Goal: Task Accomplishment & Management: Manage account settings

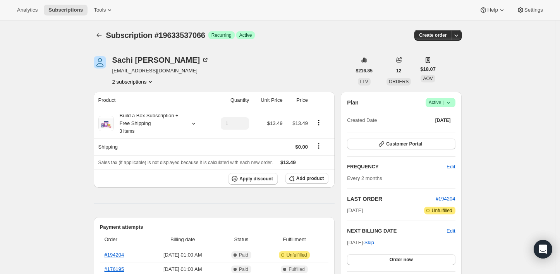
click at [452, 101] on icon at bounding box center [448, 103] width 8 height 8
click at [451, 105] on icon at bounding box center [448, 103] width 8 height 8
click at [445, 128] on span "Cancel subscription" at bounding box center [443, 131] width 44 height 6
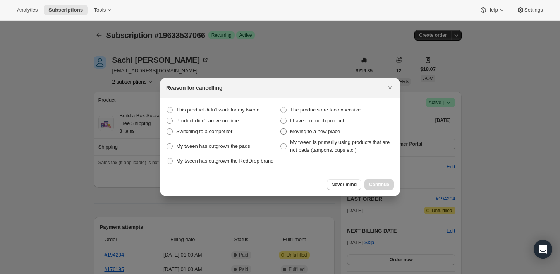
click at [284, 128] on span ":rbk:" at bounding box center [283, 131] width 7 height 7
click at [281, 129] on place "Moving to a new place" at bounding box center [280, 129] width 0 height 0
radio place "true"
click at [285, 127] on label "Moving to a new place" at bounding box center [337, 131] width 114 height 11
click at [281, 129] on place "Moving to a new place" at bounding box center [280, 129] width 0 height 0
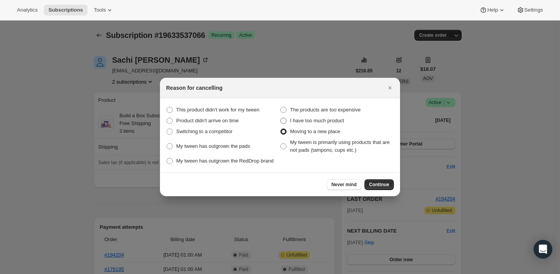
click at [285, 119] on span ":rbk:" at bounding box center [283, 121] width 6 height 6
click at [281, 118] on product "I have too much product" at bounding box center [280, 118] width 0 height 0
radio product "true"
radio place "false"
click at [383, 181] on button "Continue" at bounding box center [378, 184] width 29 height 11
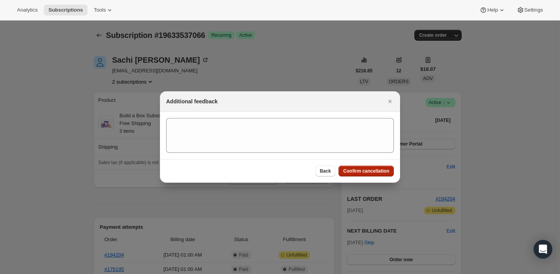
click at [375, 172] on span "Confirm cancellation" at bounding box center [366, 171] width 46 height 6
